Goal: Task Accomplishment & Management: Complete application form

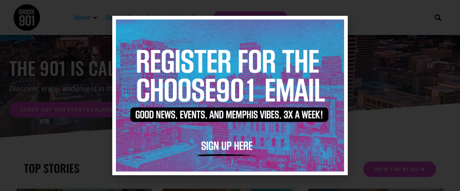
click at [336, 26] on icon "Close" at bounding box center [338, 26] width 6 height 6
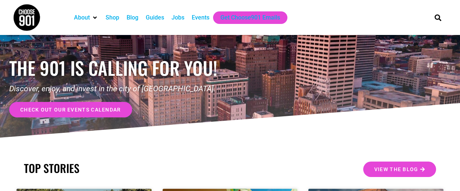
click at [177, 19] on div "Jobs" at bounding box center [177, 17] width 13 height 9
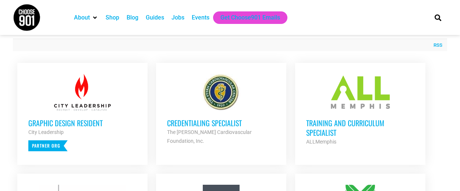
scroll to position [218, 0]
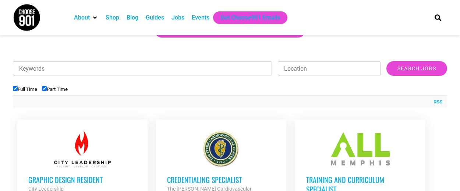
click at [15, 88] on input "Full Time" at bounding box center [15, 88] width 5 height 5
checkbox input "false"
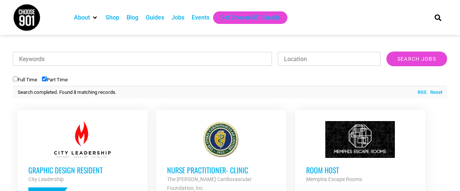
scroll to position [227, 0]
click at [359, 152] on div at bounding box center [360, 139] width 108 height 37
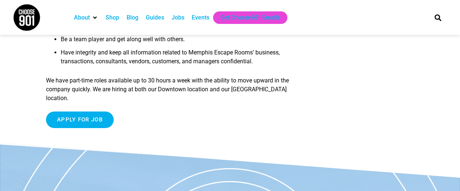
scroll to position [375, 0]
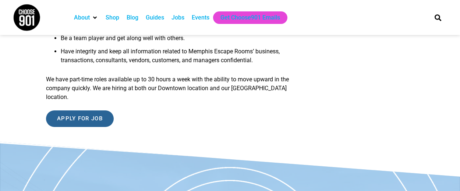
click at [65, 111] on input "Apply for job" at bounding box center [80, 118] width 68 height 17
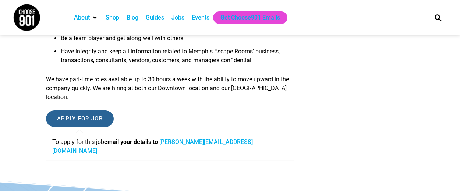
scroll to position [578, 0]
